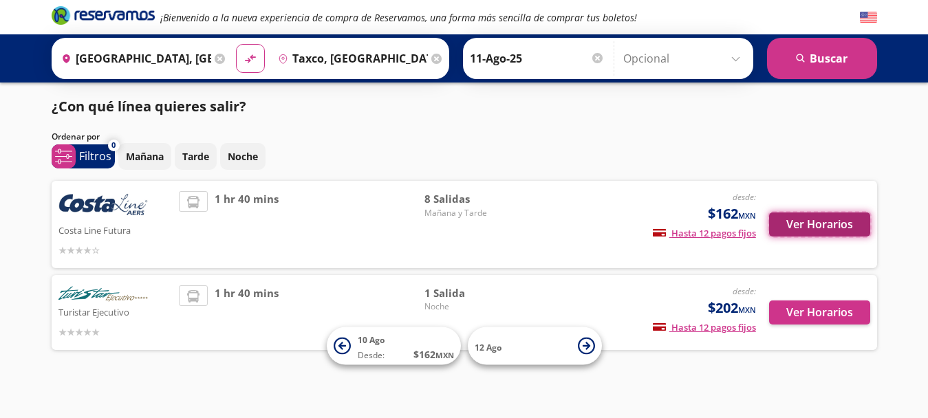
click at [812, 215] on button "Ver Horarios" at bounding box center [819, 224] width 101 height 24
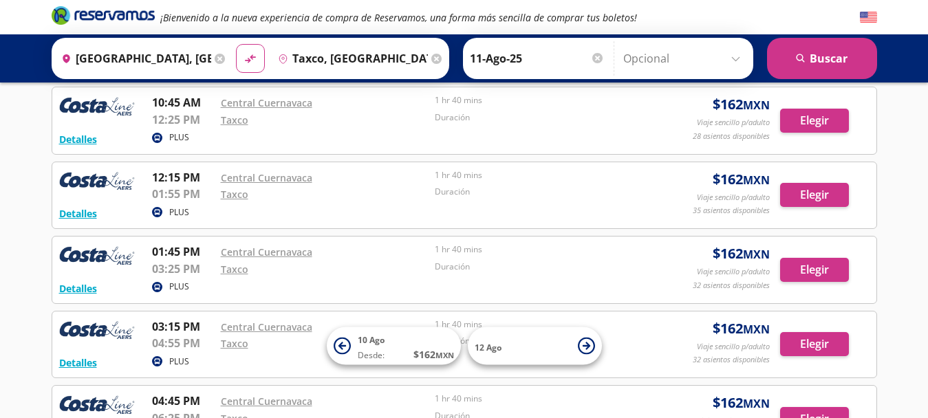
scroll to position [248, 0]
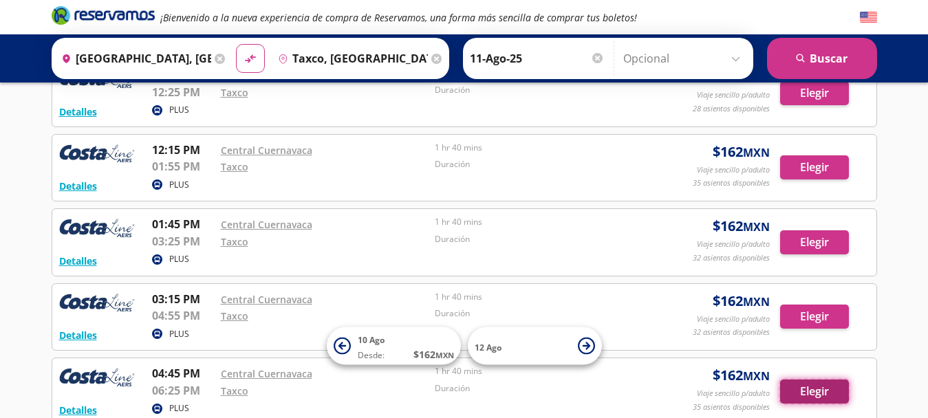
click at [802, 396] on button "Elegir" at bounding box center [814, 392] width 69 height 24
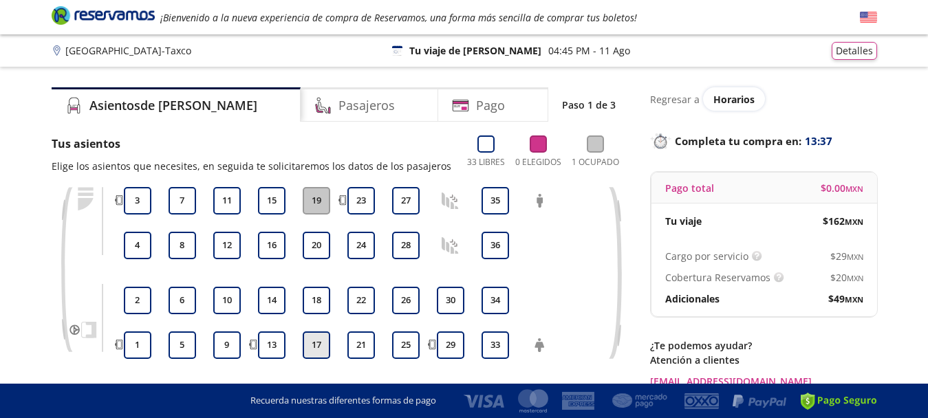
click at [312, 348] on button "17" at bounding box center [317, 345] width 28 height 28
click at [338, 109] on h4 "Pasajeros" at bounding box center [366, 105] width 56 height 19
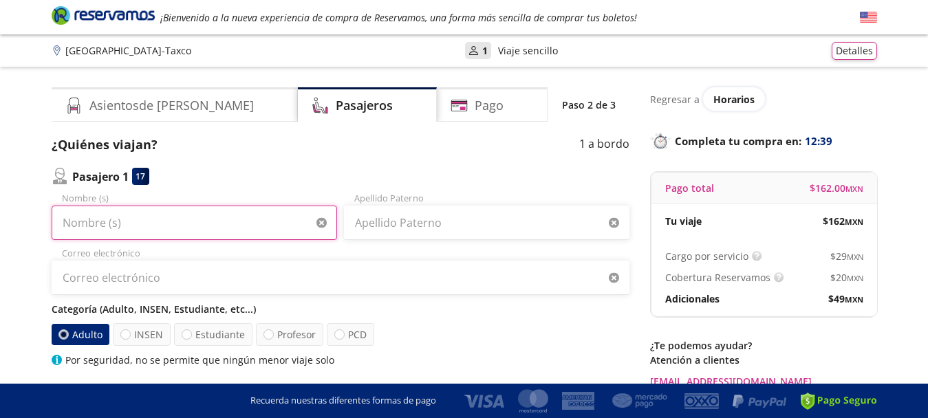
click at [197, 219] on input "Nombre (s)" at bounding box center [194, 223] width 285 height 34
type input "m"
type input "[PERSON_NAME] [PERSON_NAME]"
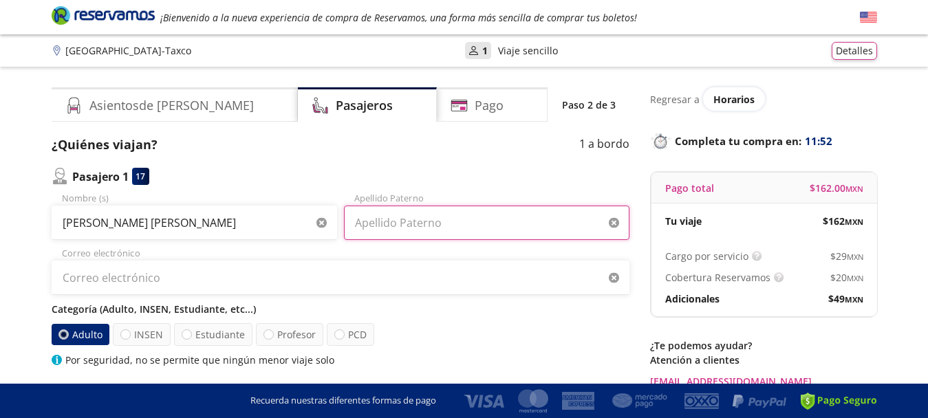
click at [422, 227] on input "Apellido Paterno" at bounding box center [486, 223] width 285 height 34
type input "a"
type input "[PERSON_NAME]"
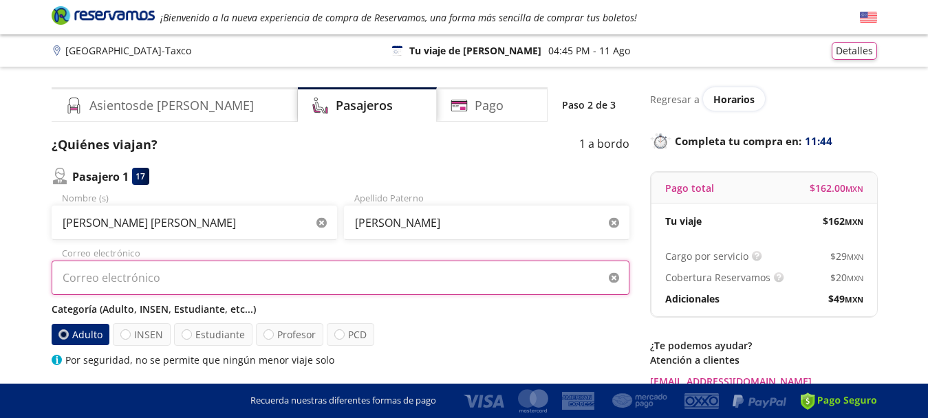
click at [366, 272] on input "Correo electrónico" at bounding box center [341, 278] width 578 height 34
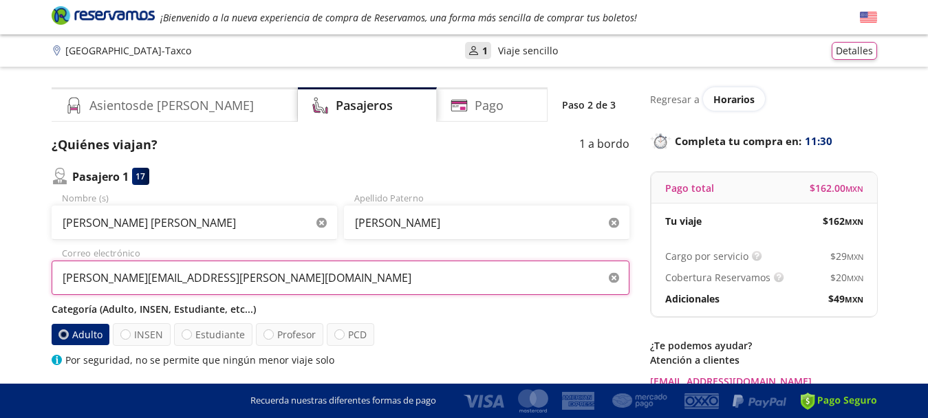
type input "[PERSON_NAME][EMAIL_ADDRESS][PERSON_NAME][DOMAIN_NAME]"
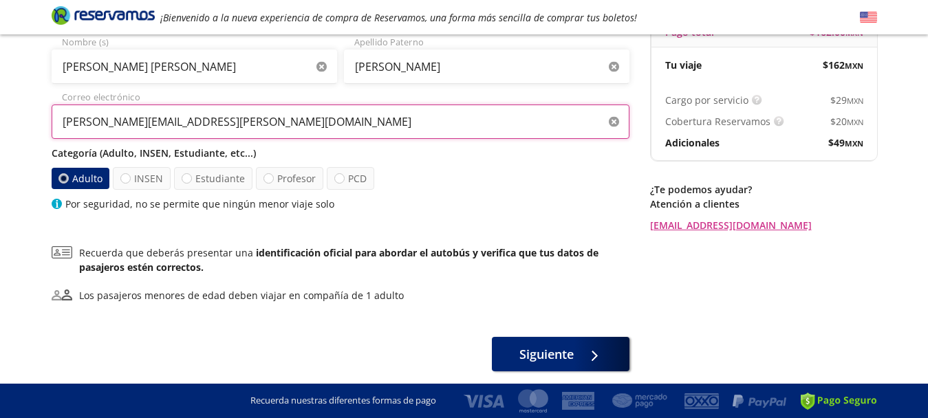
scroll to position [157, 0]
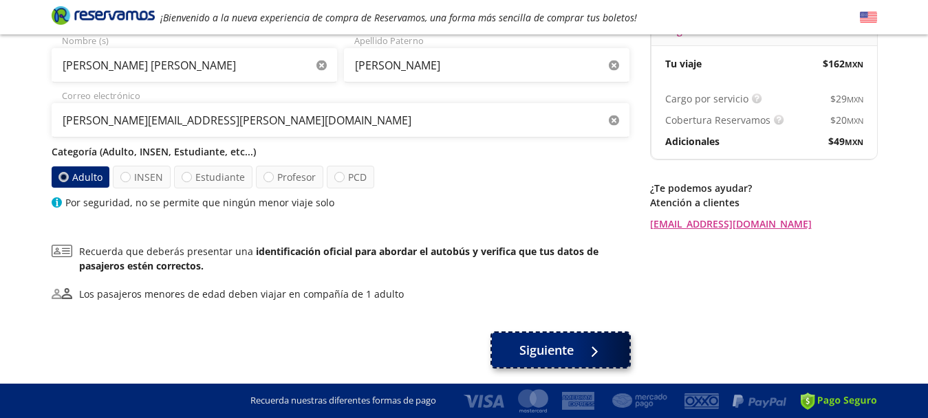
click at [578, 351] on button "Siguiente" at bounding box center [561, 350] width 138 height 34
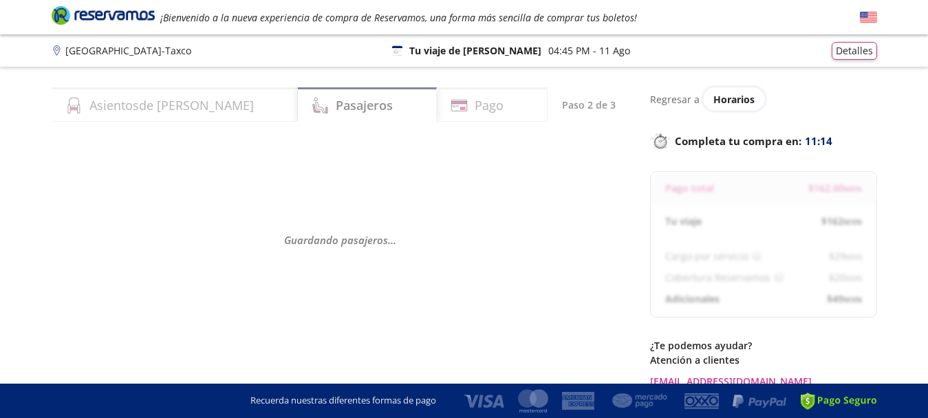
select select "MX"
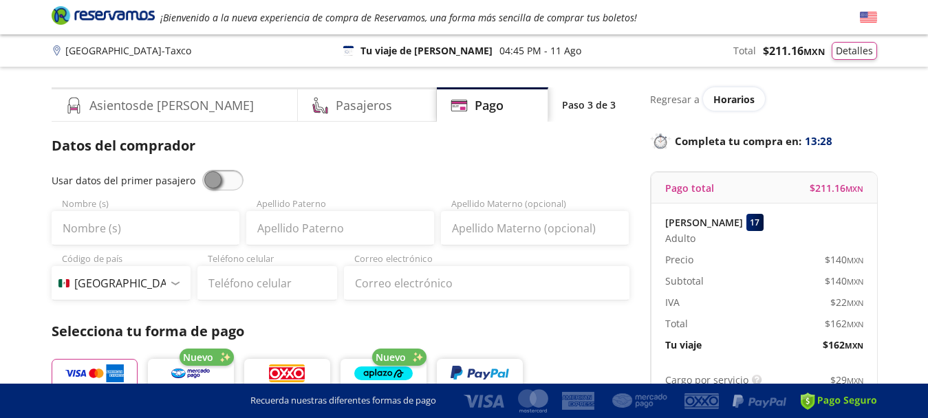
click at [231, 190] on span at bounding box center [222, 180] width 41 height 21
click at [202, 170] on input "checkbox" at bounding box center [202, 170] width 0 height 0
type input "[PERSON_NAME] [PERSON_NAME]"
type input "[PERSON_NAME]"
type input "[PERSON_NAME][EMAIL_ADDRESS][PERSON_NAME][DOMAIN_NAME]"
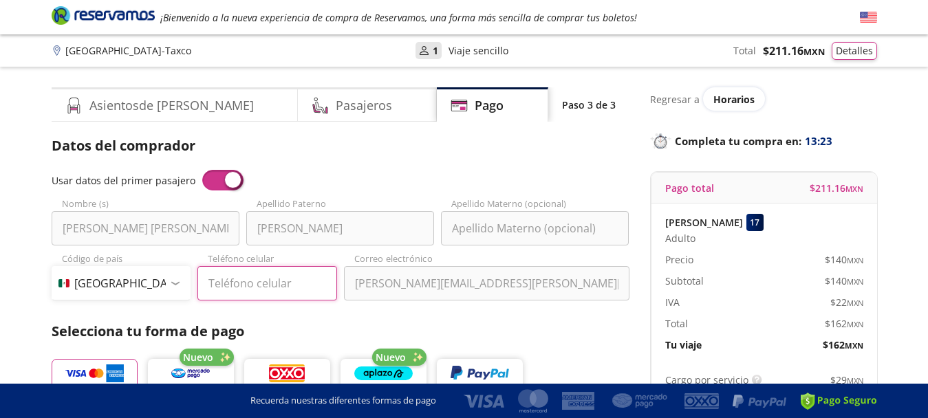
click at [215, 281] on input "Teléfono celular" at bounding box center [267, 283] width 140 height 34
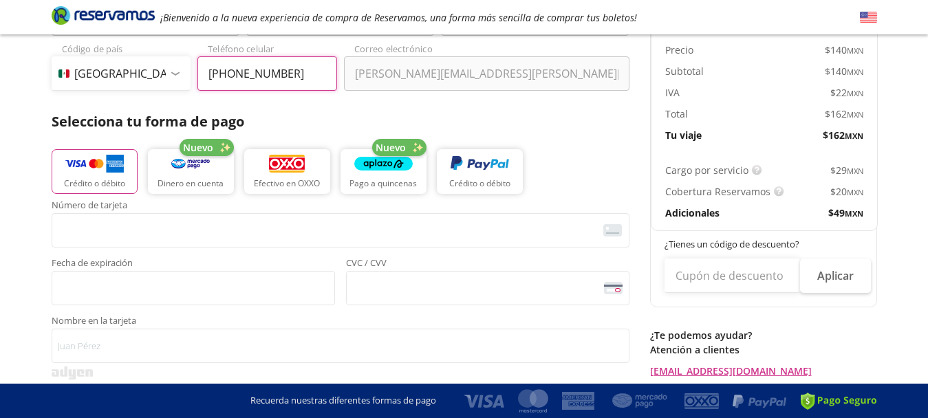
scroll to position [242, 0]
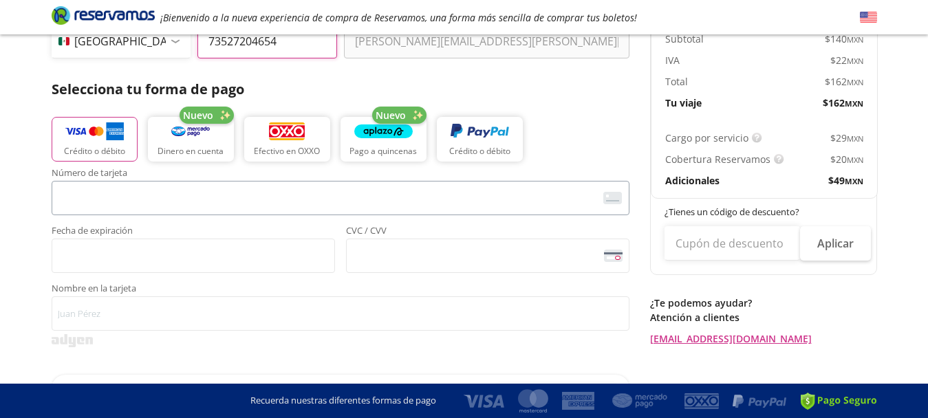
type input "73527204654"
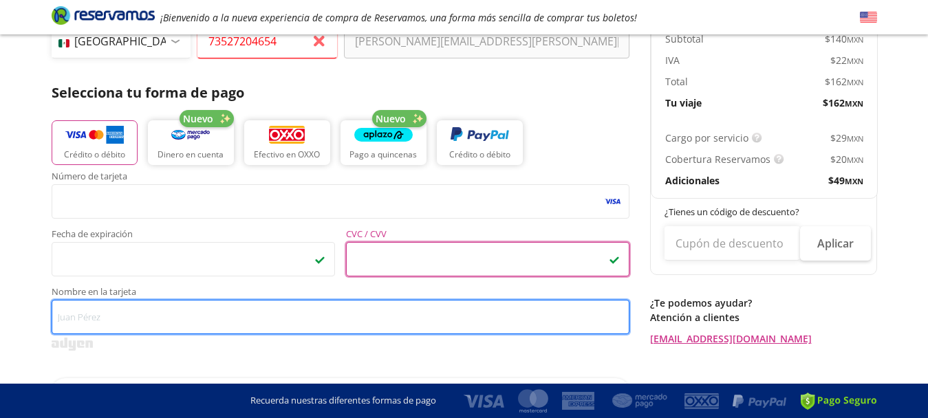
click at [169, 327] on input "Nombre en la tarjeta" at bounding box center [341, 317] width 578 height 34
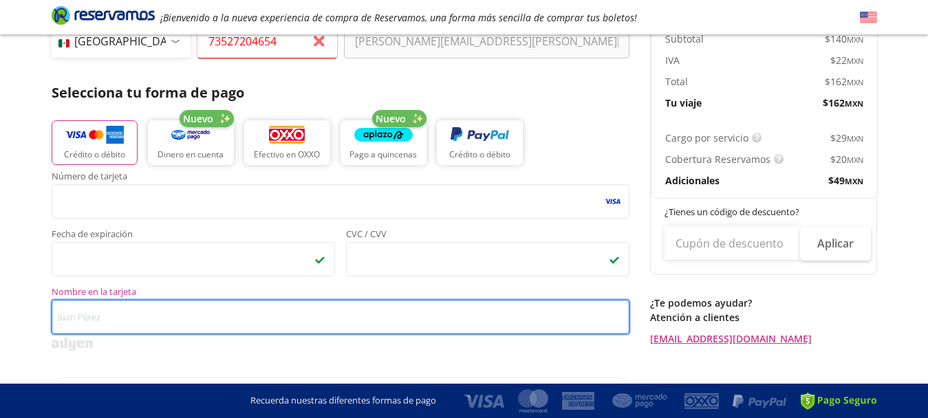
click at [169, 326] on input "Nombre en la tarjeta" at bounding box center [341, 317] width 578 height 34
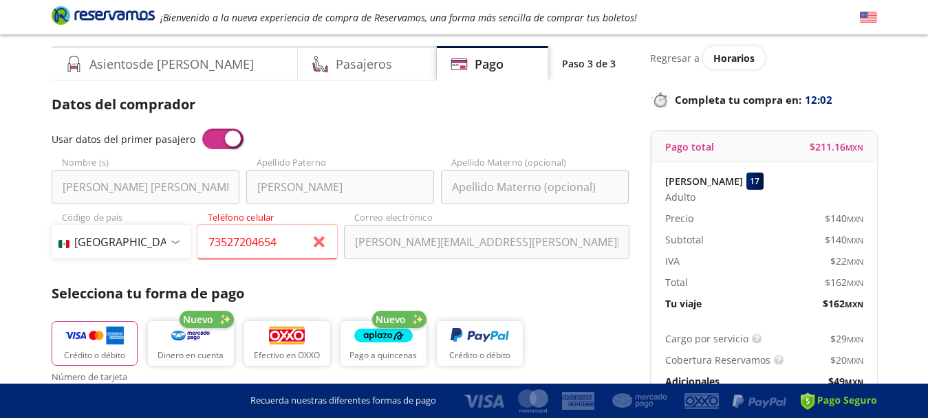
scroll to position [43, 0]
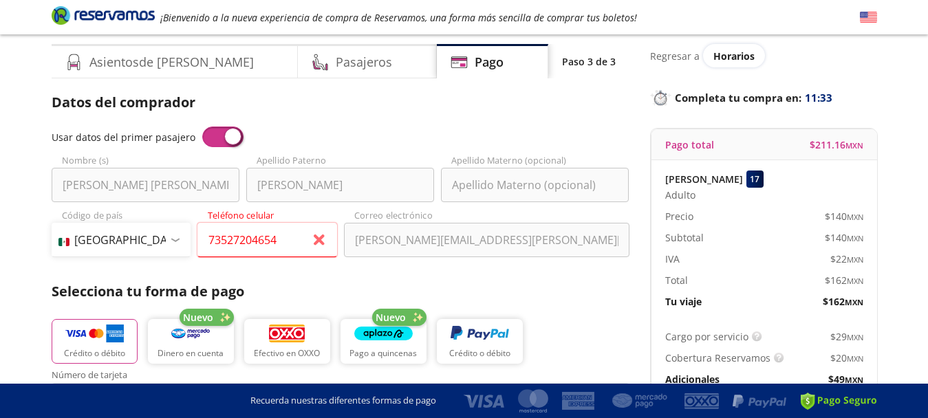
type input "[PERSON_NAME] [PERSON_NAME]"
